Goal: Check status

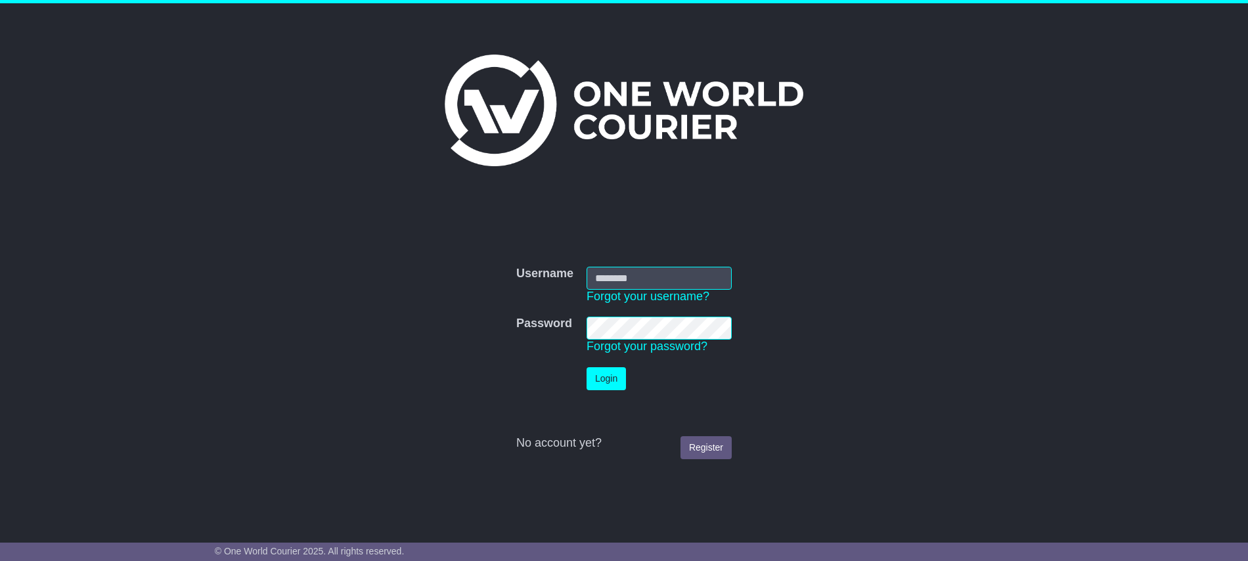
type input "**********"
click at [624, 380] on button "Login" at bounding box center [605, 378] width 39 height 23
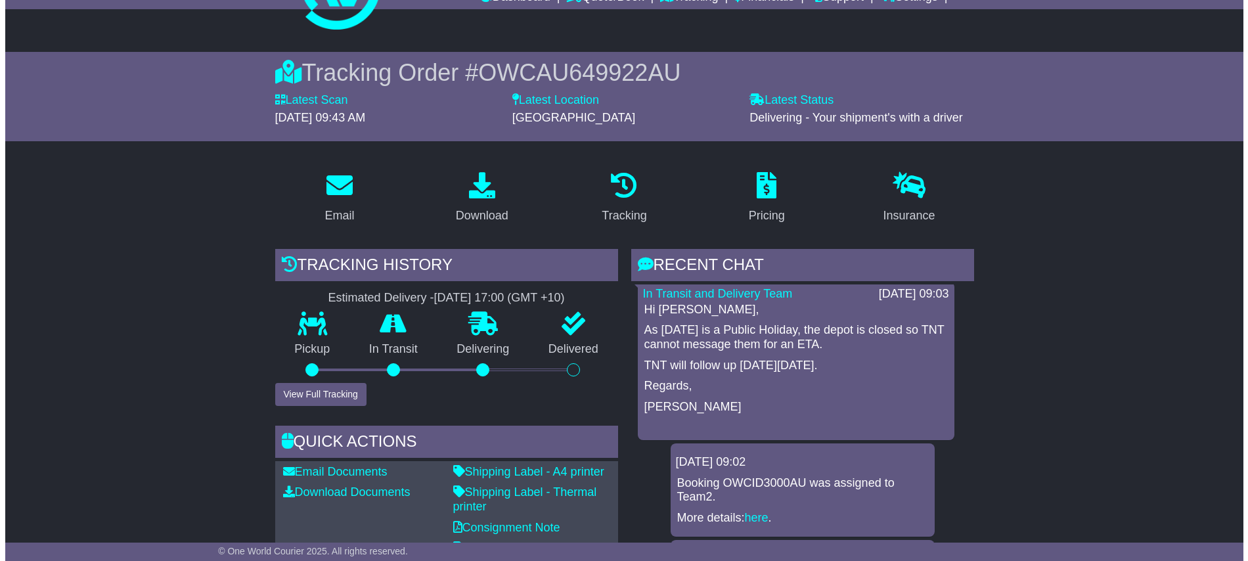
scroll to position [131, 0]
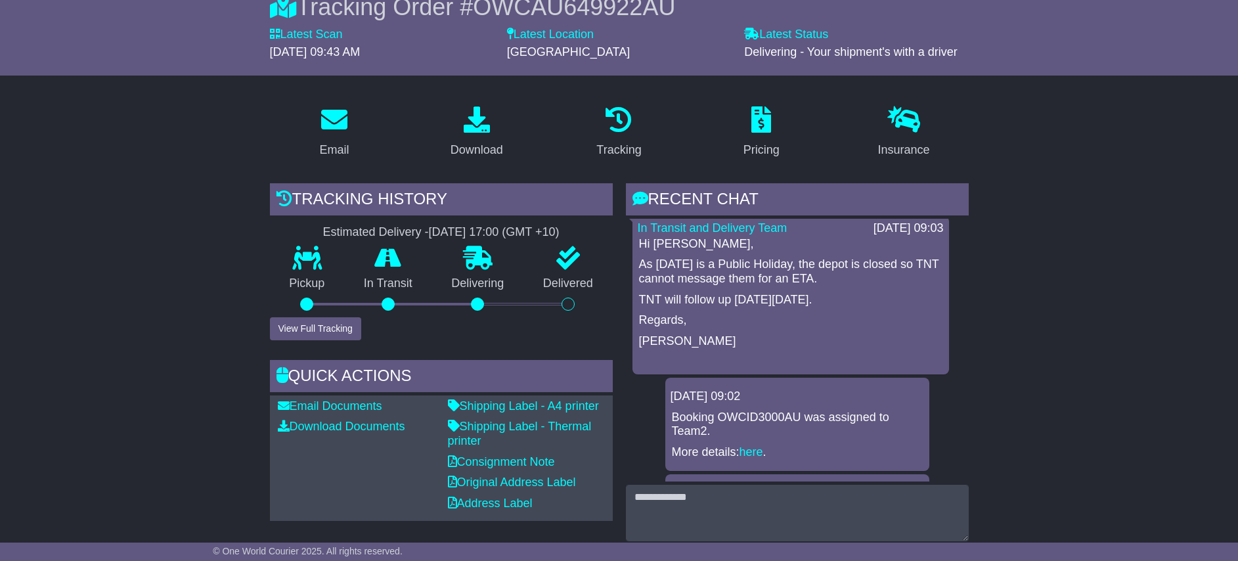
drag, startPoint x: 312, startPoint y: 345, endPoint x: 313, endPoint y: 338, distance: 6.7
click at [312, 345] on div "Tracking history Estimated Delivery - [DATE] 17:00 (GMT +10) Pickup In Transit …" at bounding box center [441, 383] width 356 height 401
click at [315, 327] on button "View Full Tracking" at bounding box center [315, 328] width 91 height 23
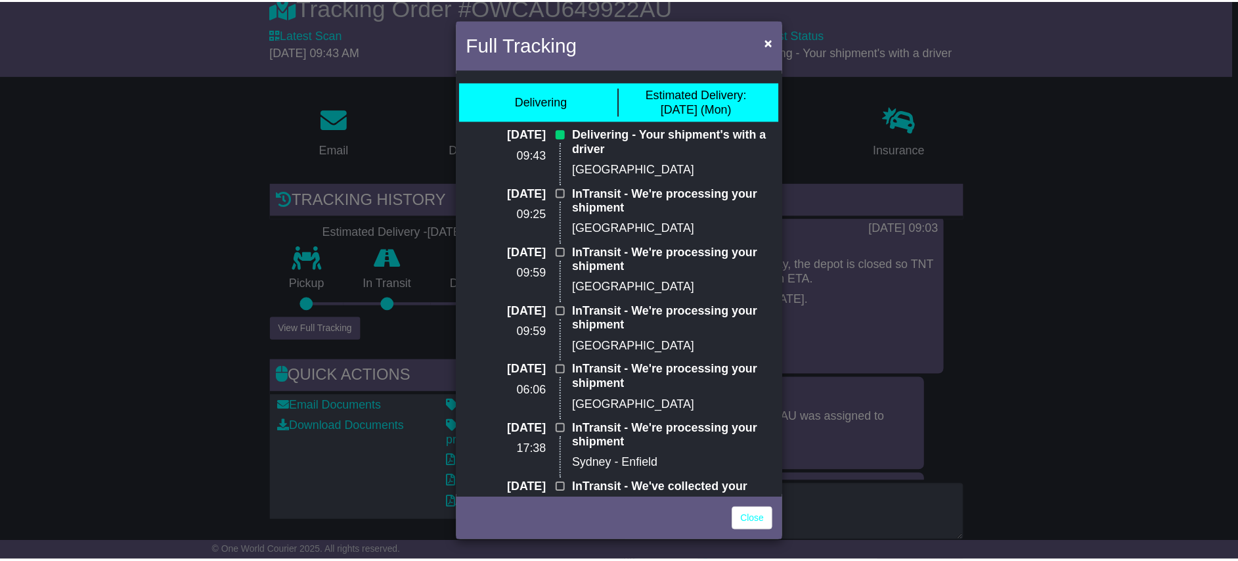
scroll to position [114, 0]
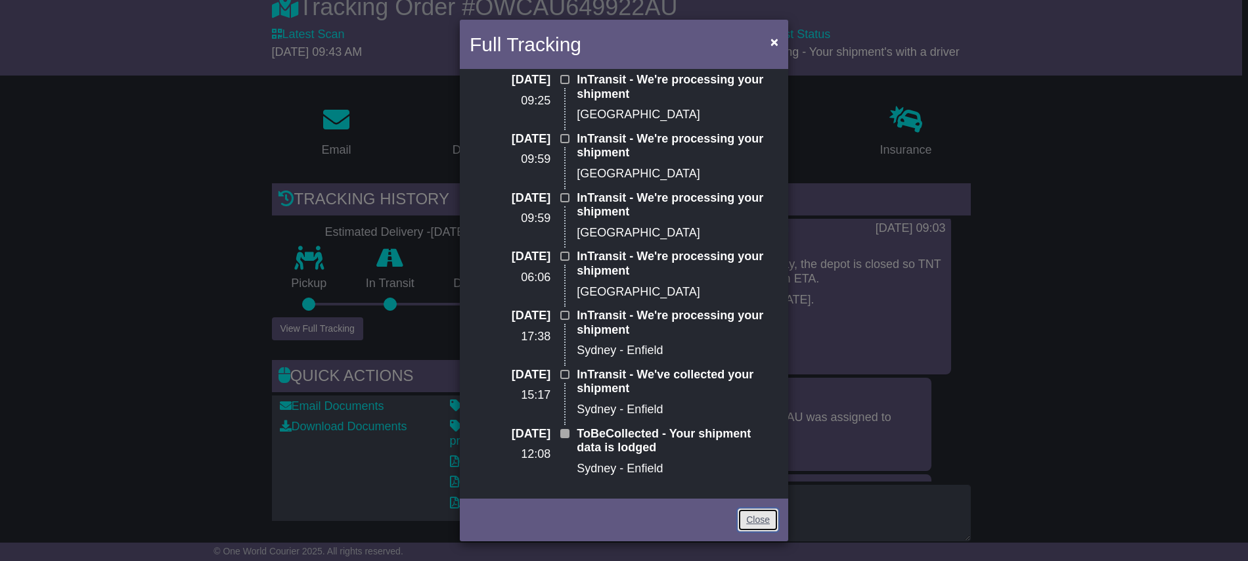
click at [749, 521] on link "Close" at bounding box center [757, 519] width 41 height 23
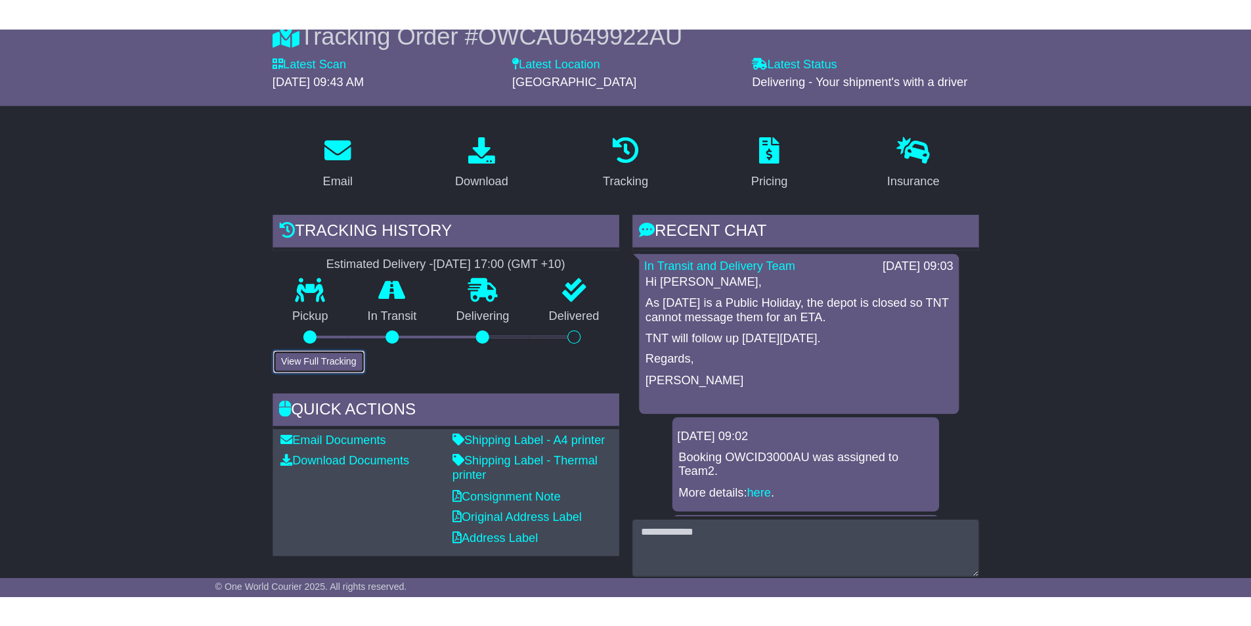
scroll to position [0, 0]
